Goal: Task Accomplishment & Management: Complete application form

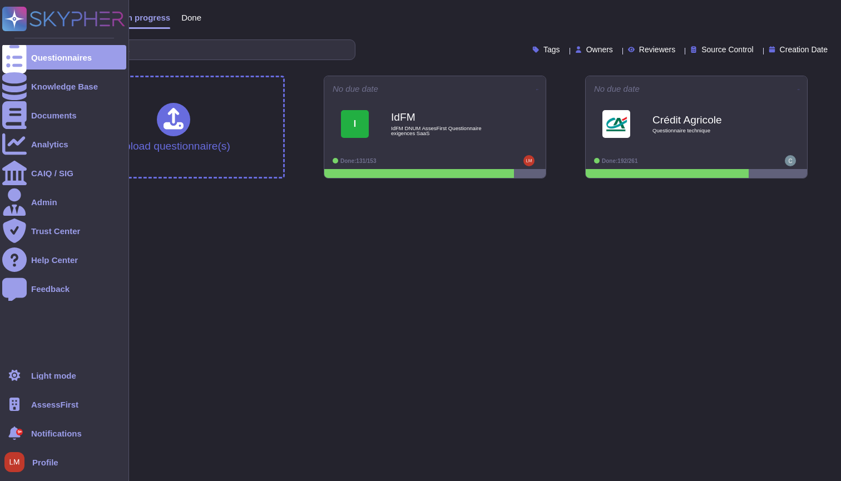
click at [27, 404] on div "AssessFirst" at bounding box center [64, 404] width 124 height 24
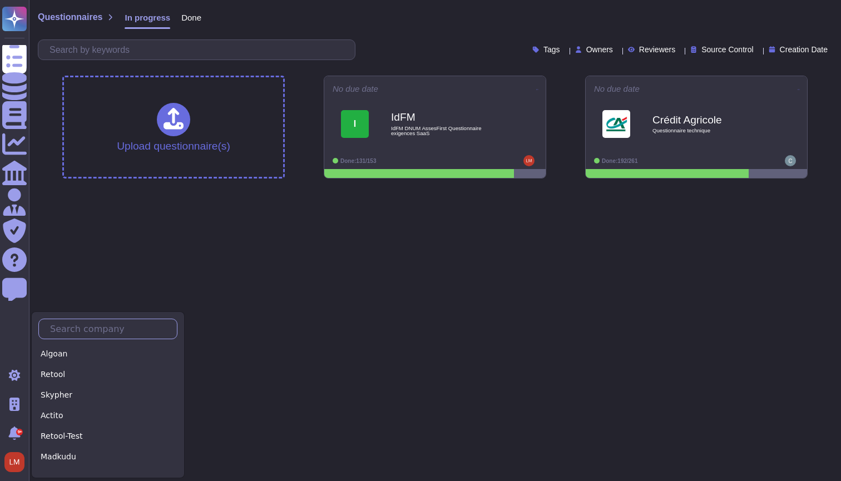
click at [71, 337] on input "text" at bounding box center [110, 328] width 132 height 19
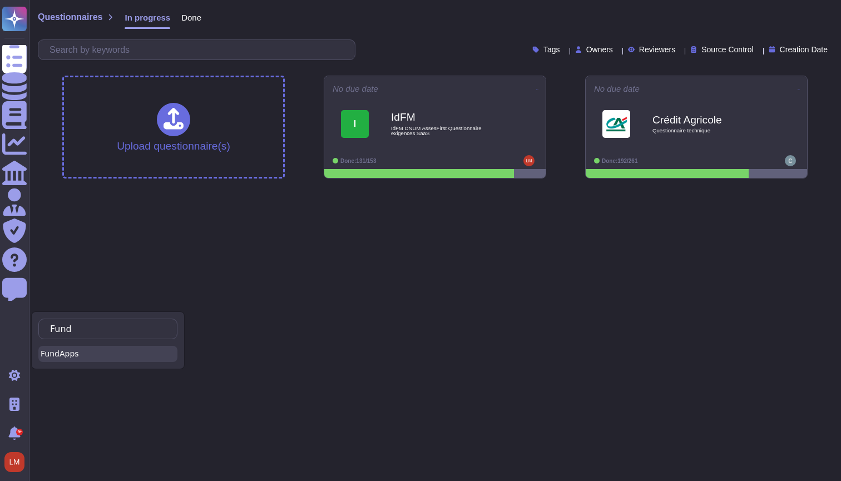
type input "Fund"
click at [61, 353] on div "FundApps" at bounding box center [107, 354] width 139 height 16
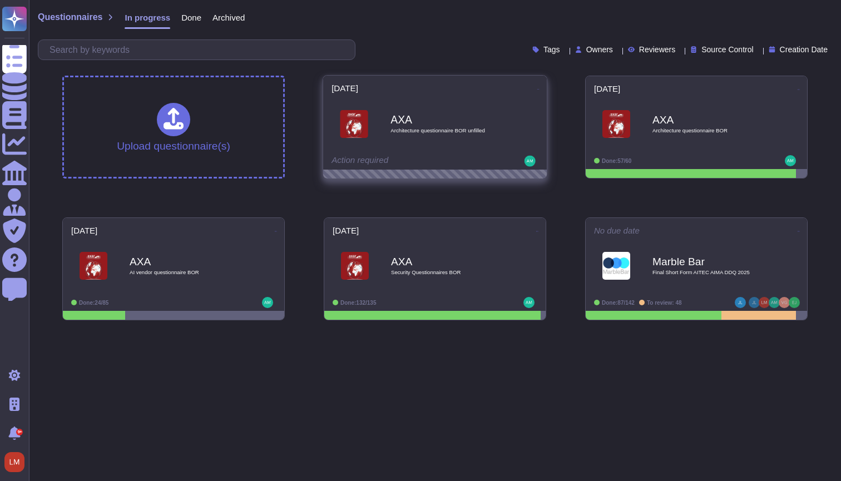
click at [446, 132] on span "Architecture questionnaire BOR unfilled" at bounding box center [446, 131] width 112 height 6
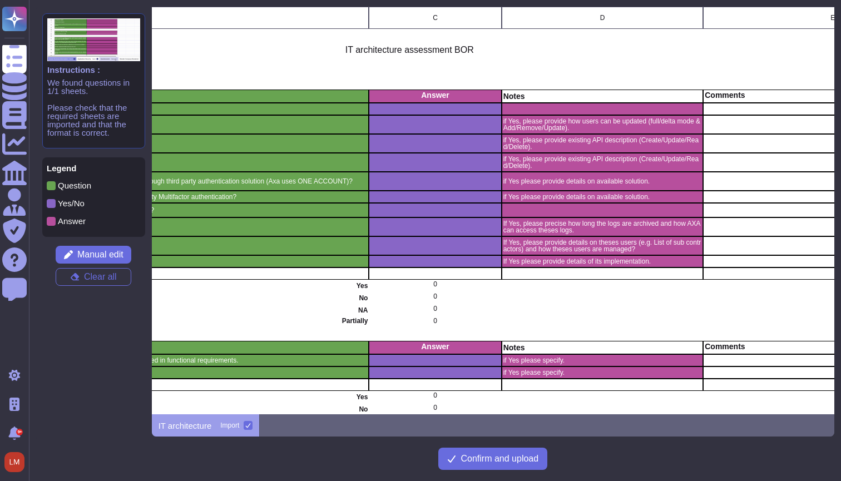
scroll to position [0, 335]
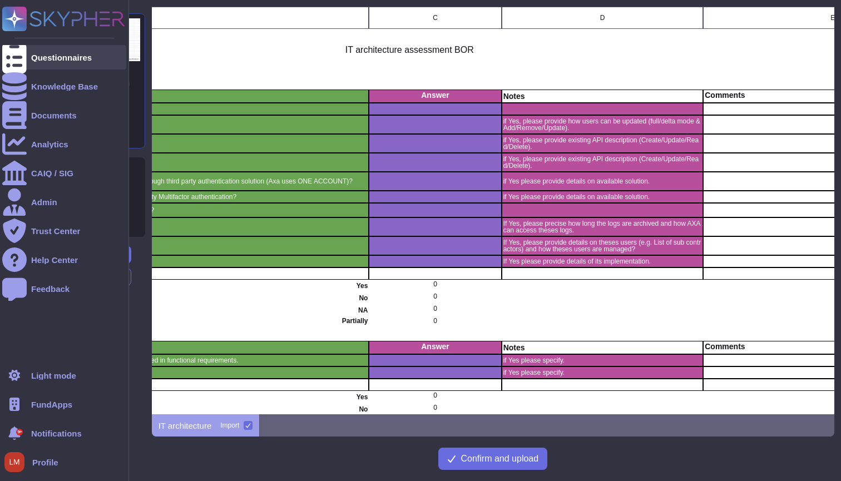
click at [19, 58] on icon at bounding box center [14, 57] width 24 height 33
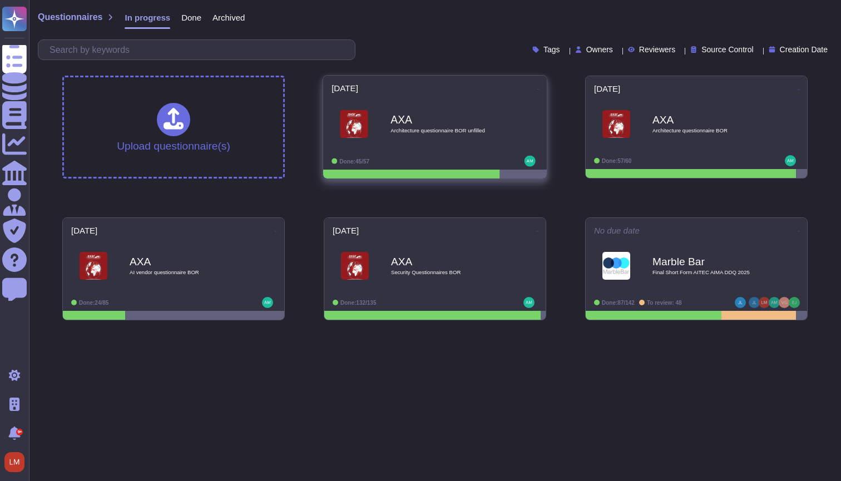
click at [414, 125] on b "AXA" at bounding box center [446, 120] width 112 height 11
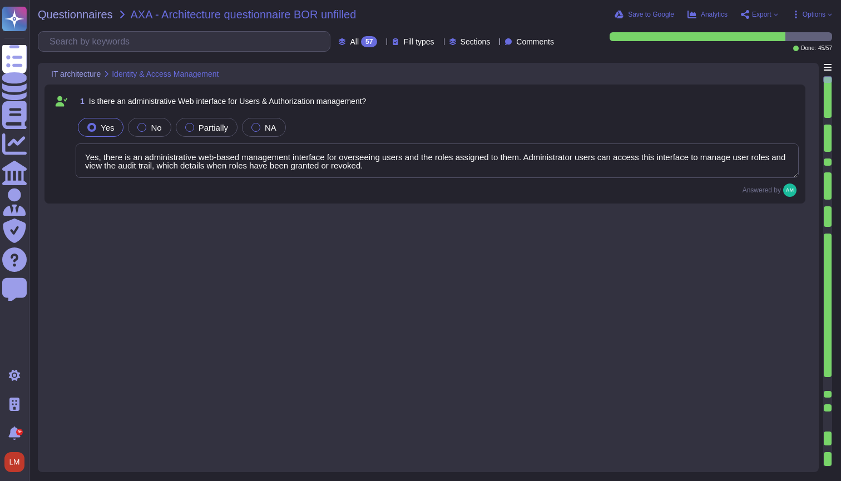
type textarea "Yes, there is an administrative web-based management interface for overseeing u…"
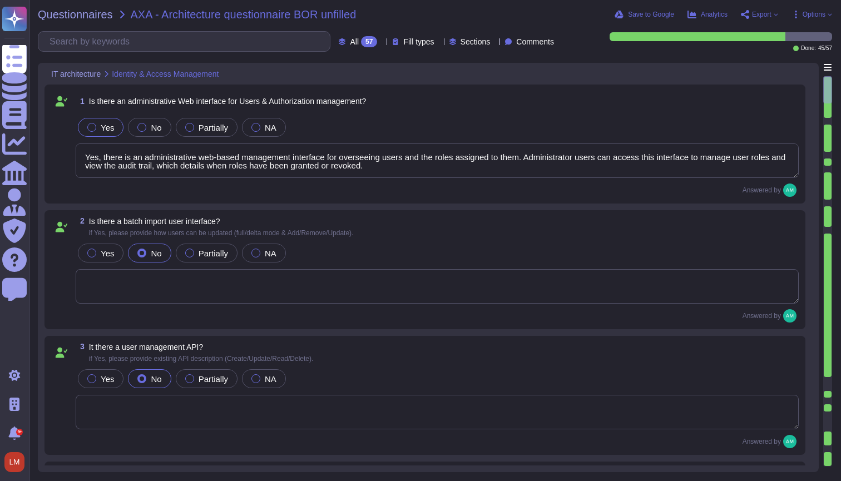
type textarea "We recommend clients set up SSO via [PERSON_NAME] to access our platform. Howev…"
type textarea "Single-sign-on is enabled and mandatory wherever possible;"
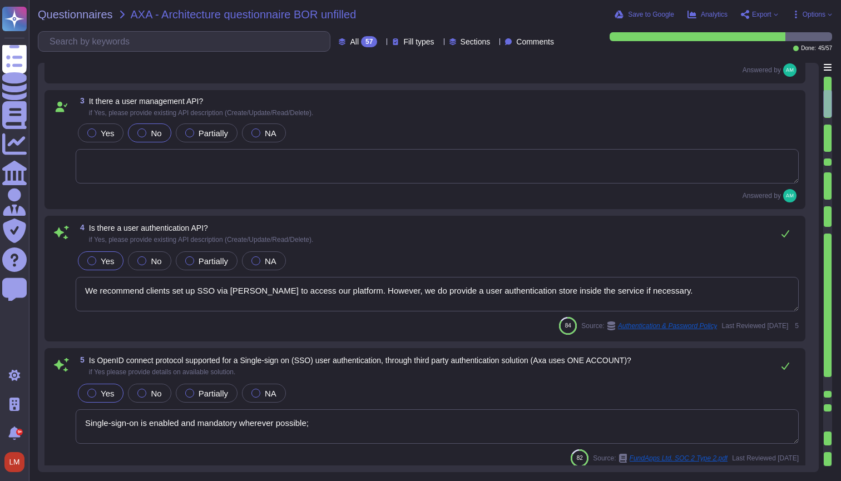
type textarea "FundApps platforms allows clients to integrate their Single-Sign-On solution fo…"
type textarea "FundApps' platform provides client Administrator users with an audit trail. Thi…"
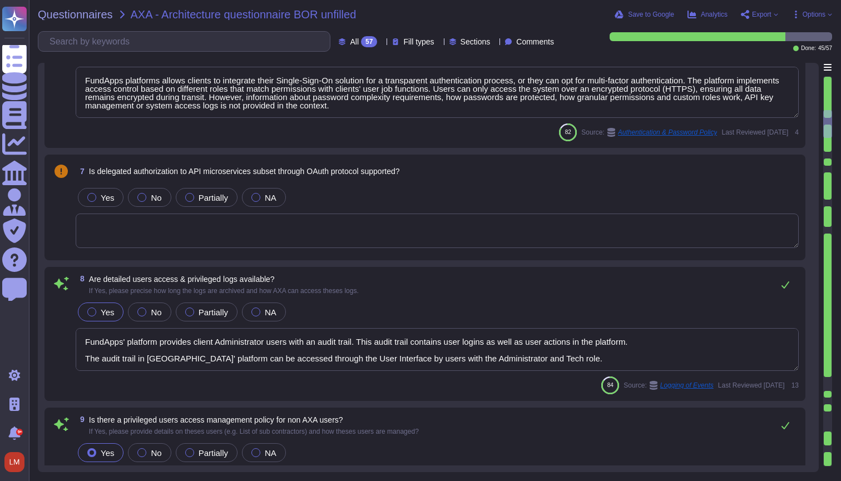
scroll to position [712, 0]
type textarea "Yes. FundApps' policy requires the approval of the head of Client Services, who…"
type textarea "In FundApps' platform, privileges are provided through roles which are assigned…"
type textarea "Yes. FundApps provides all of our clients with a dedicated client success manag…"
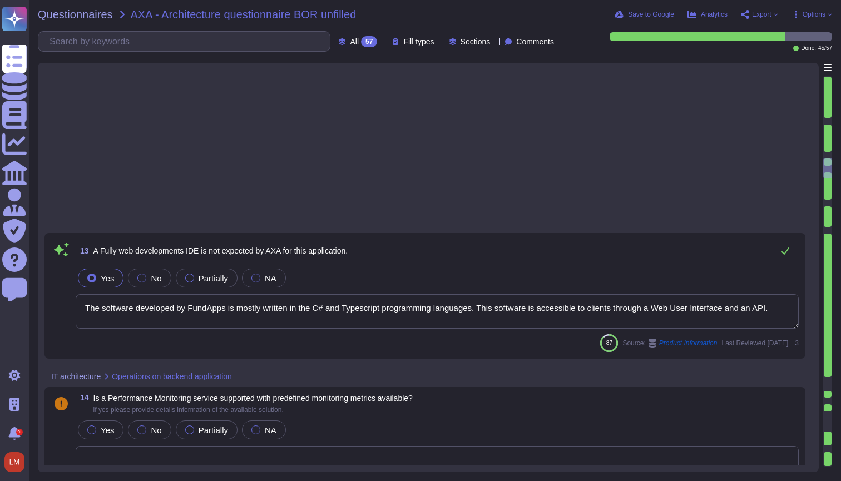
type textarea "The software developed by FundApps is mostly written in the C# and Typescript p…"
type textarea "A global outage affecting our third-party AWS would impact many critical busine…"
type textarea "FundApps backups production data to local storage at the following frequency: F…"
type textarea "We do not charge for releases. FundApps' web application is kept constantly up …"
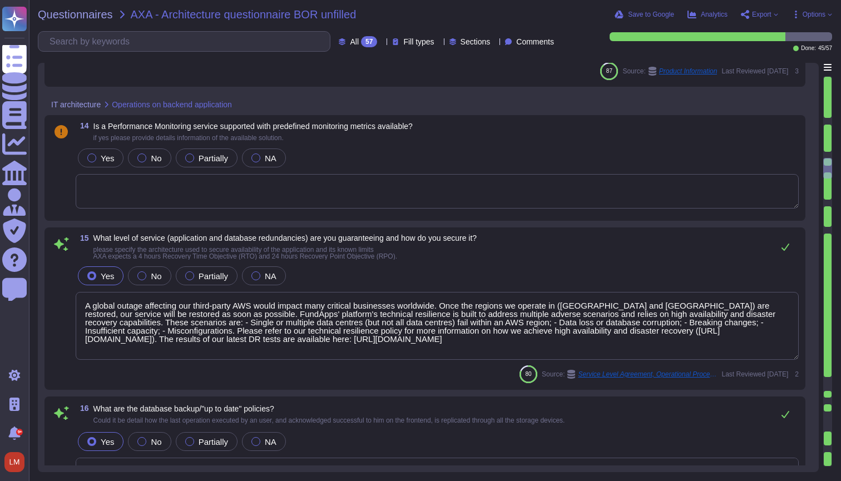
scroll to position [1665, 0]
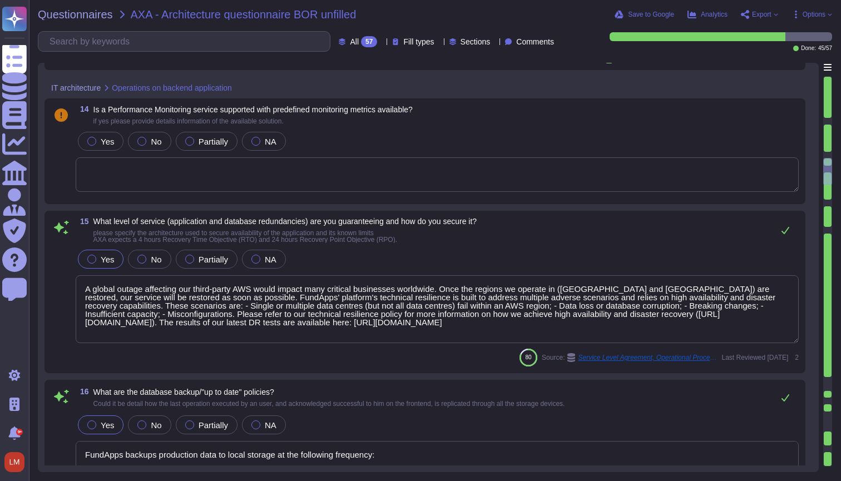
type textarea "Changes to the production environment are automatically tested with a multi-lev…"
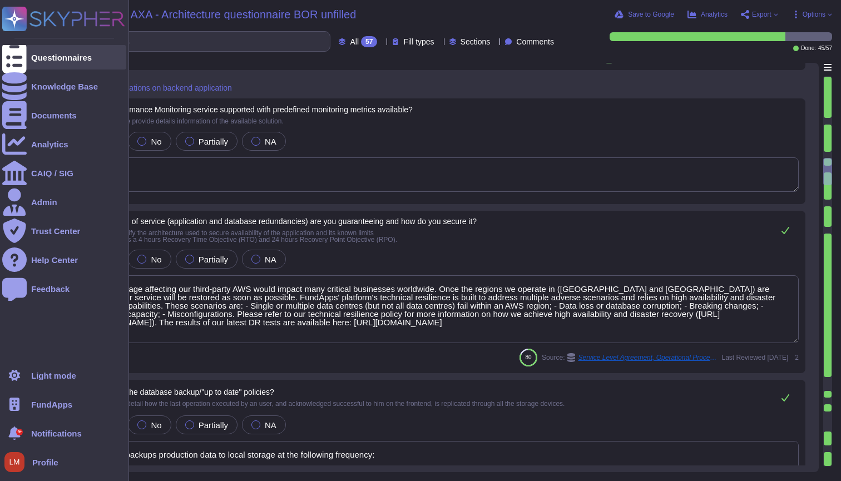
click at [13, 61] on icon at bounding box center [14, 57] width 24 height 33
